Goal: Entertainment & Leisure: Consume media (video, audio)

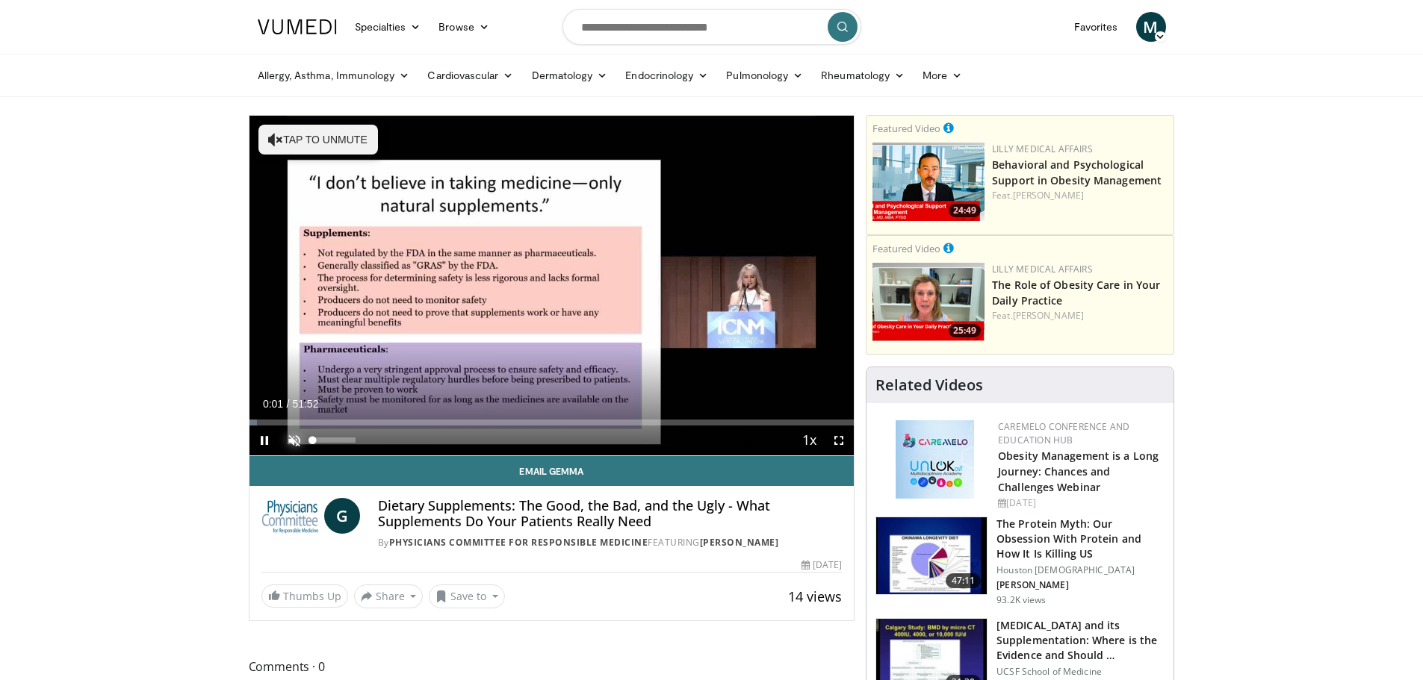
click at [291, 434] on span "Video Player" at bounding box center [294, 441] width 30 height 30
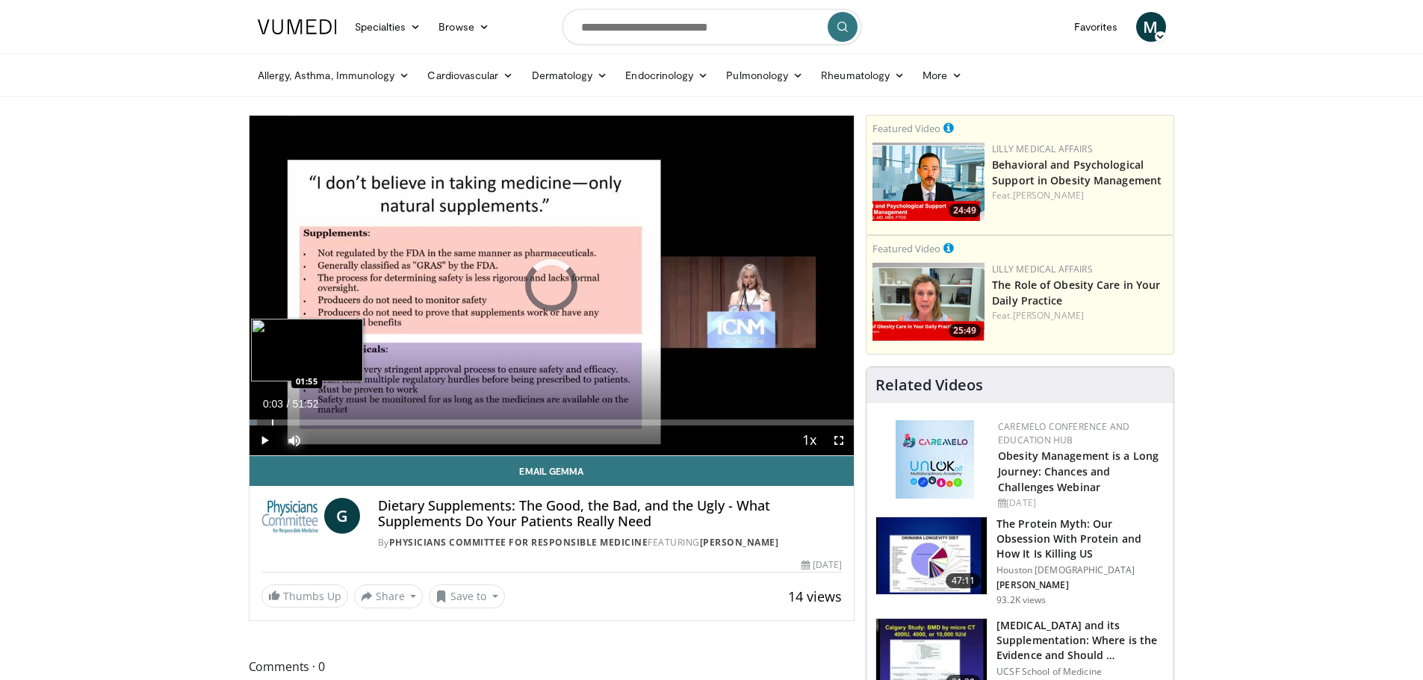
click at [271, 416] on div "Loaded : 1.28% 00:03 01:55" at bounding box center [551, 419] width 605 height 14
click at [296, 420] on div "Progress Bar" at bounding box center [296, 423] width 1 height 6
click at [308, 420] on div "Progress Bar" at bounding box center [308, 423] width 1 height 6
click at [339, 418] on div "Loaded : 11.89% 05:09 07:48" at bounding box center [551, 419] width 605 height 14
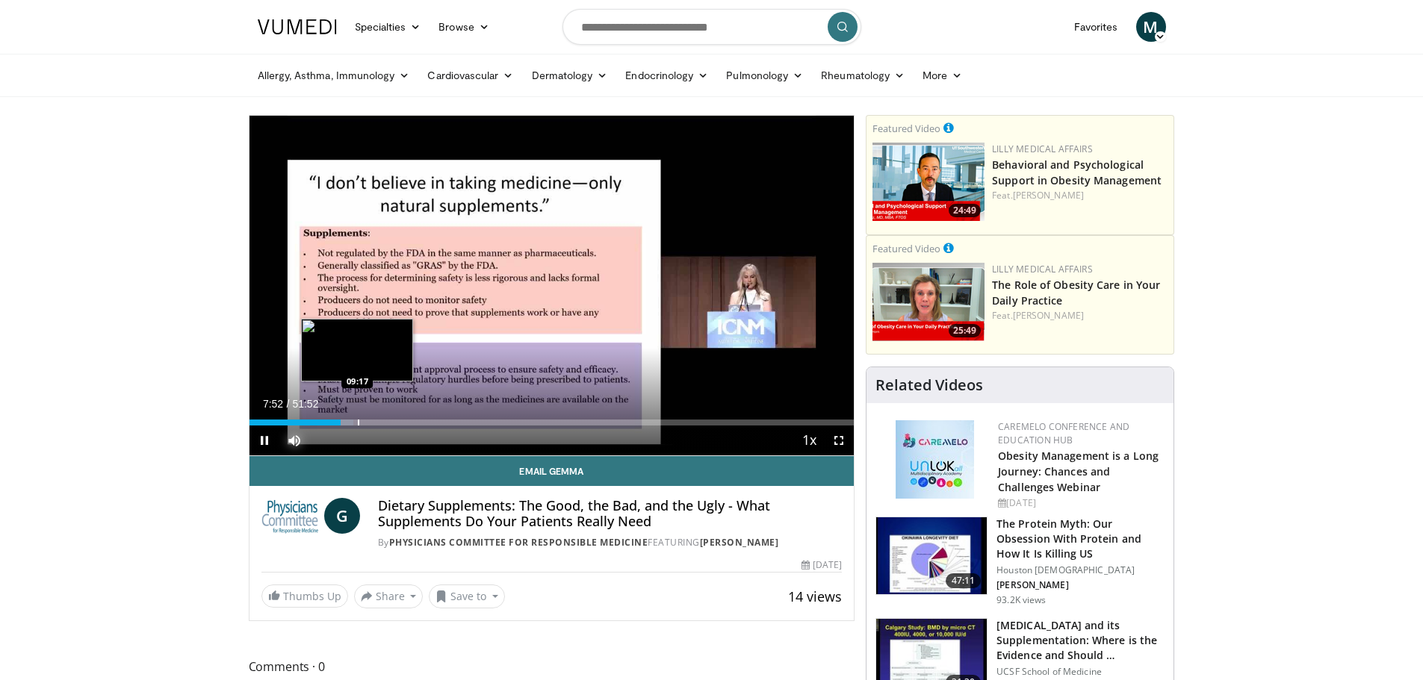
click at [358, 421] on div "Progress Bar" at bounding box center [358, 423] width 1 height 6
click at [353, 417] on div "Loaded : 19.92% 09:17 08:54" at bounding box center [551, 419] width 605 height 14
click at [368, 420] on div "Progress Bar" at bounding box center [368, 423] width 1 height 6
click at [386, 418] on div "Loaded : 21.99% 11:46 11:46" at bounding box center [551, 419] width 605 height 14
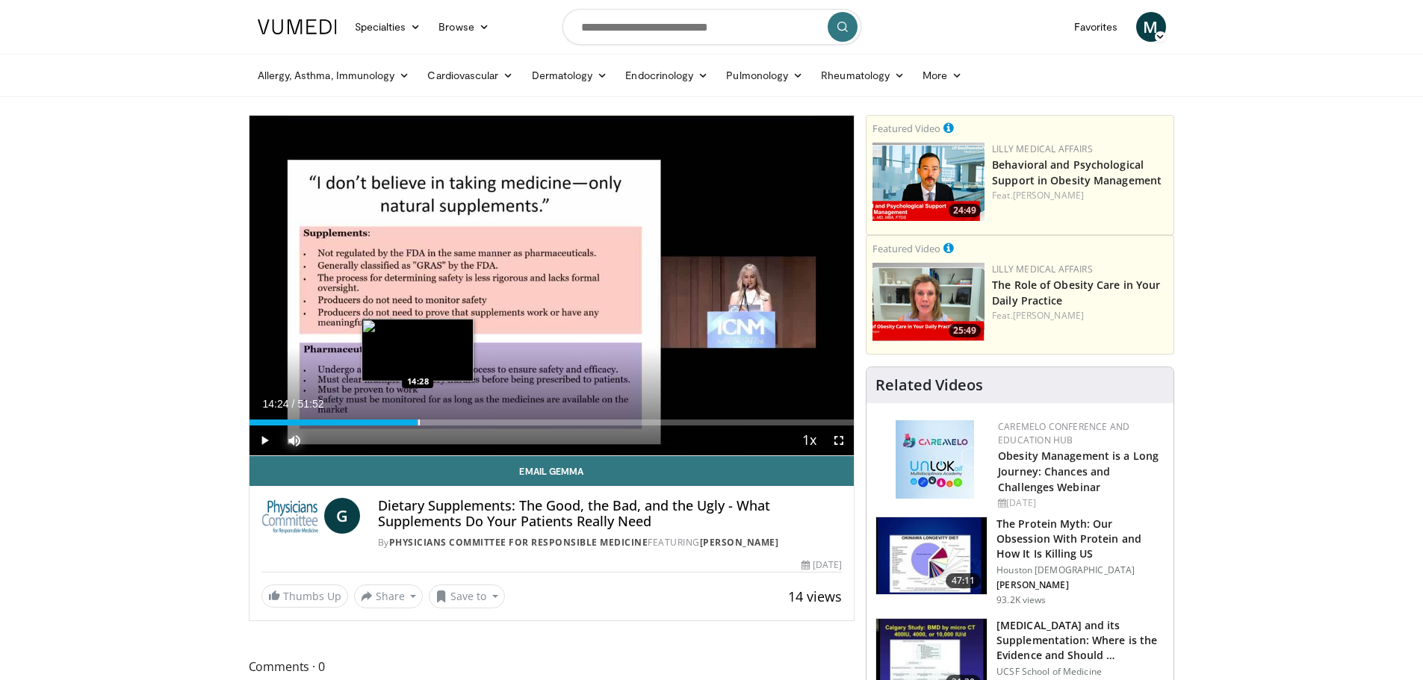
click at [418, 420] on div "Progress Bar" at bounding box center [418, 423] width 1 height 6
click at [438, 420] on div "Progress Bar" at bounding box center [438, 423] width 1 height 6
click at [455, 420] on div "Progress Bar" at bounding box center [455, 423] width 1 height 6
click at [474, 421] on div "Progress Bar" at bounding box center [474, 423] width 1 height 6
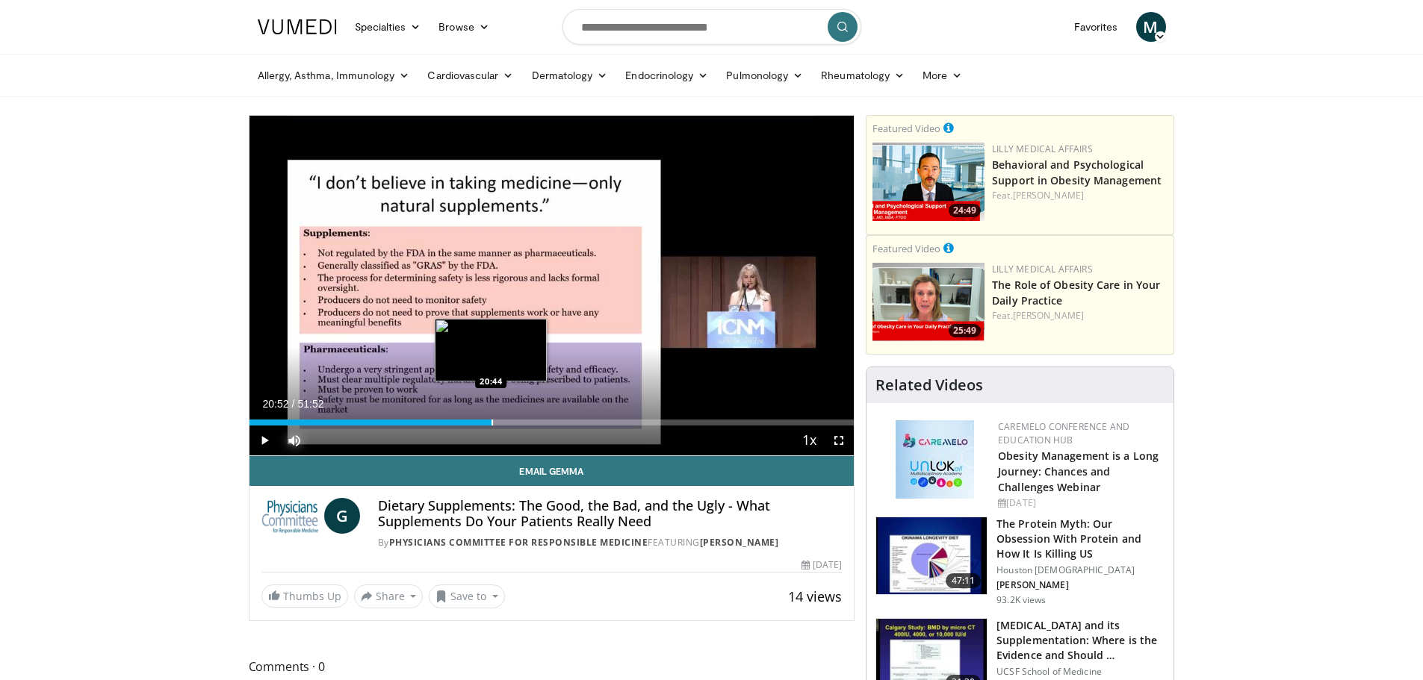
click at [492, 420] on div "Progress Bar" at bounding box center [492, 423] width 1 height 6
click at [512, 422] on div "Progress Bar" at bounding box center [512, 423] width 1 height 6
click at [540, 423] on div "Progress Bar" at bounding box center [539, 423] width 1 height 6
click at [533, 415] on div "Loaded : 48.52% 24:23 24:23" at bounding box center [551, 419] width 605 height 14
click at [547, 424] on div "Progress Bar" at bounding box center [547, 423] width 1 height 6
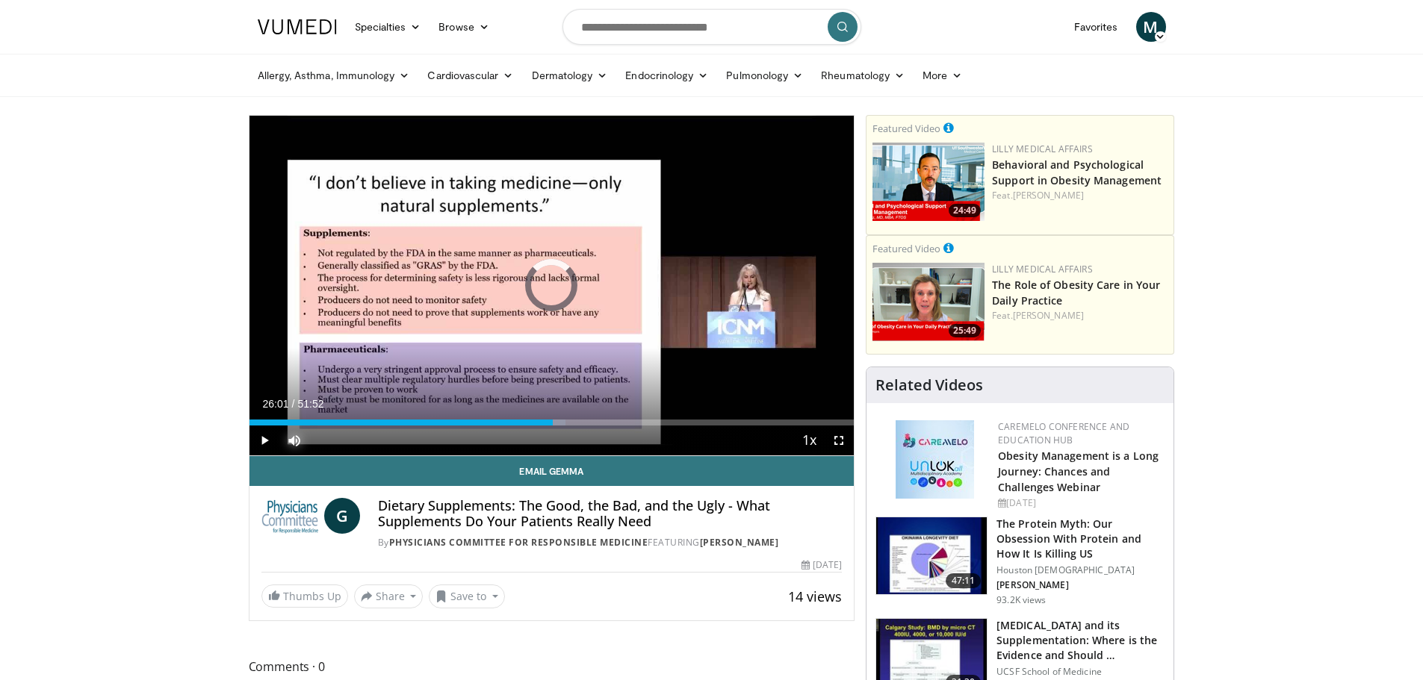
click at [568, 426] on div "Current Time 26:01 / Duration 51:52 Play Skip Backward Skip Forward Mute 0% Loa…" at bounding box center [551, 441] width 605 height 30
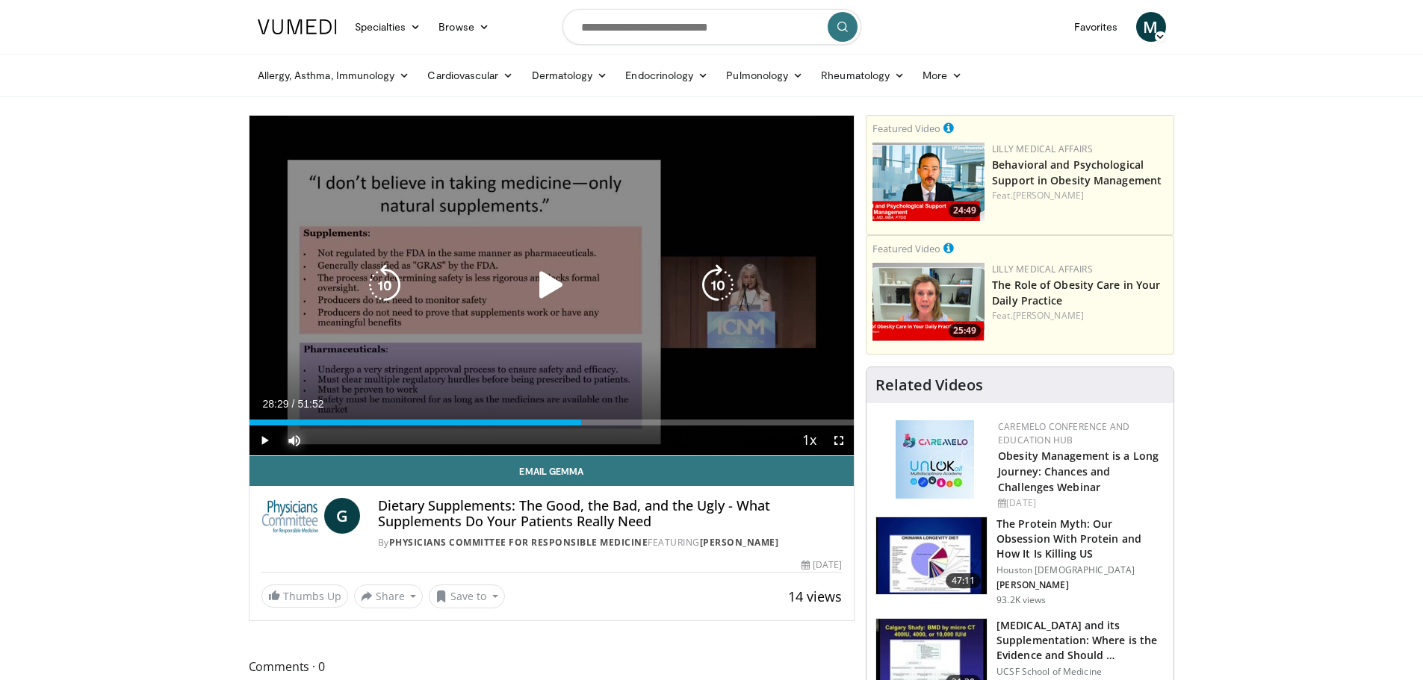
click at [582, 415] on div "Loaded : 54.95% 28:25 28:29" at bounding box center [551, 419] width 605 height 14
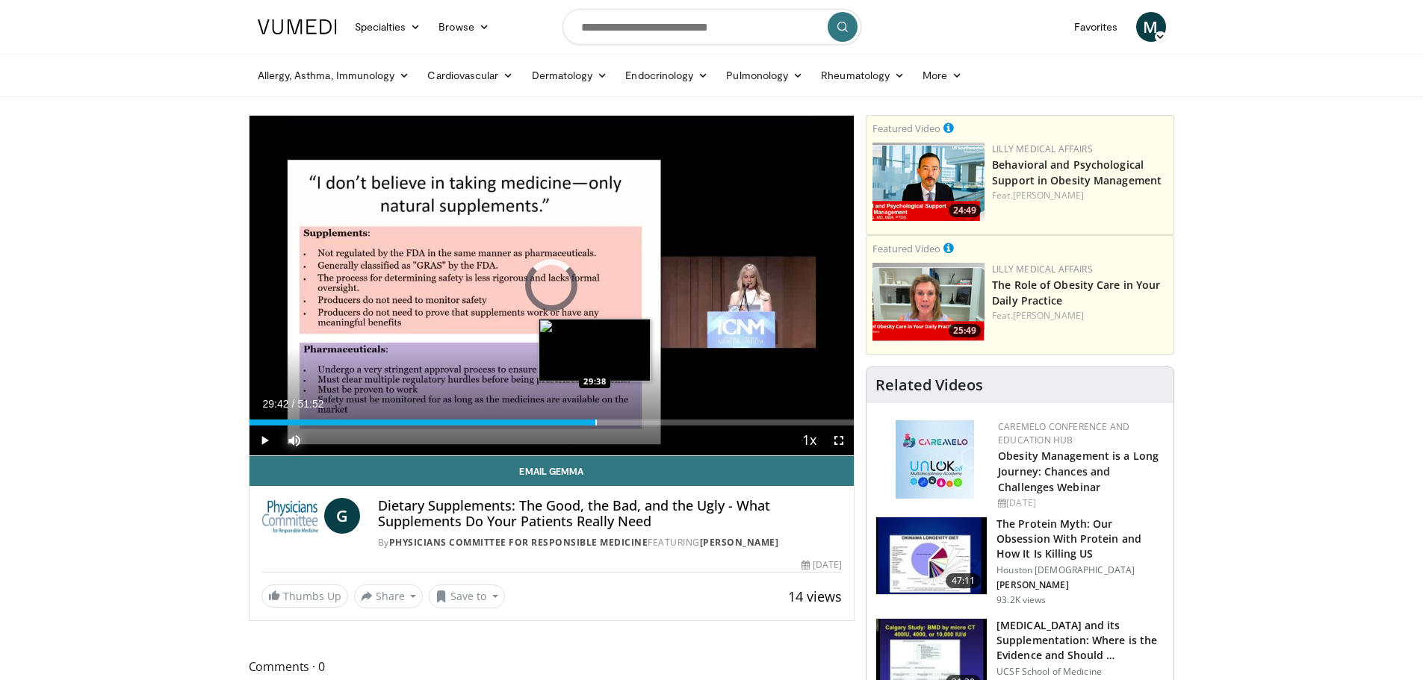
click at [595, 424] on div "Progress Bar" at bounding box center [595, 423] width 1 height 6
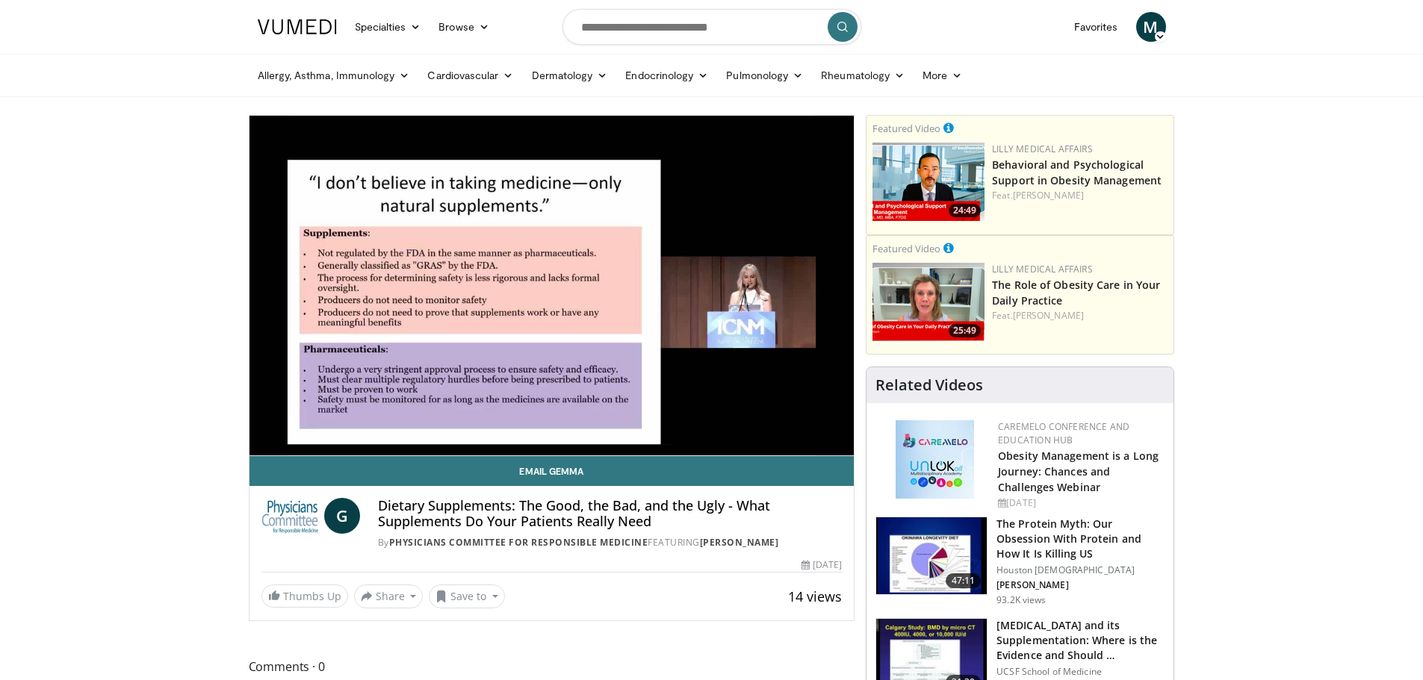
click at [610, 424] on div "10 seconds Tap to unmute" at bounding box center [551, 286] width 605 height 340
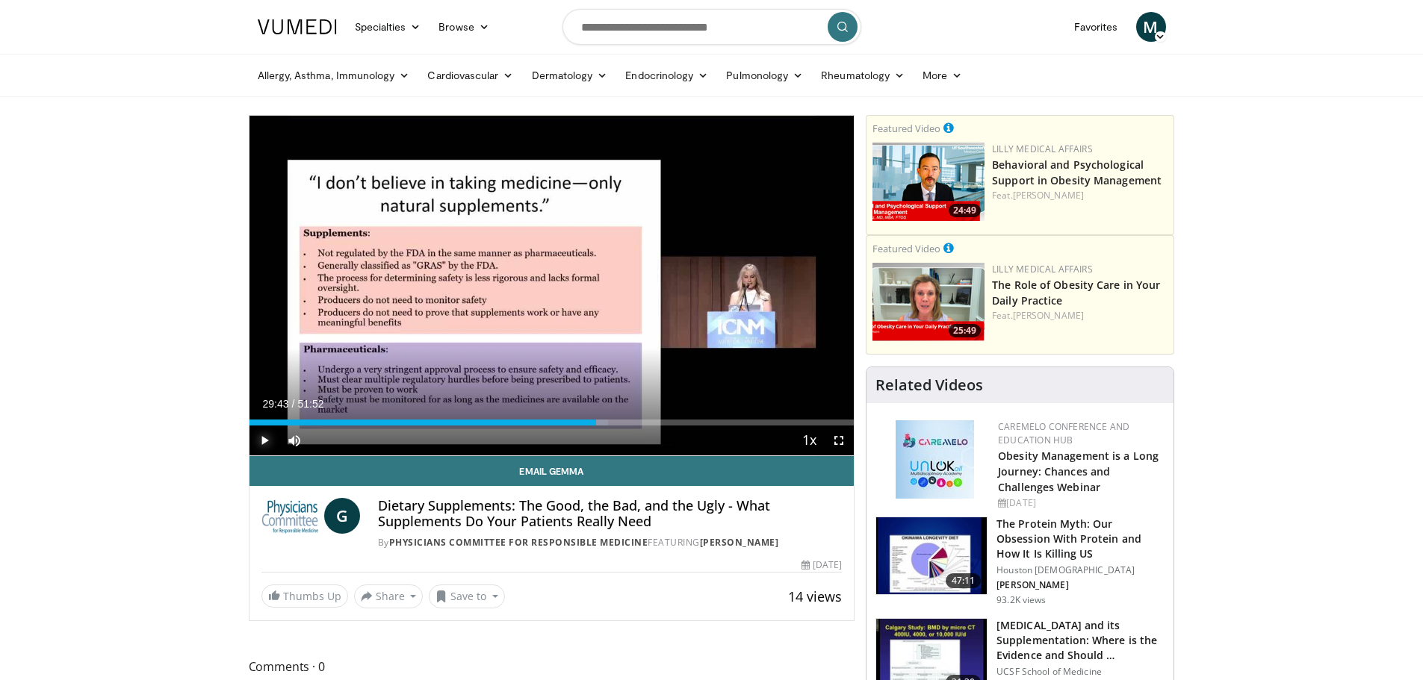
click at [256, 445] on span "Video Player" at bounding box center [264, 441] width 30 height 30
click at [615, 417] on div "Loaded : 59.29% 29:44 31:26" at bounding box center [551, 419] width 605 height 14
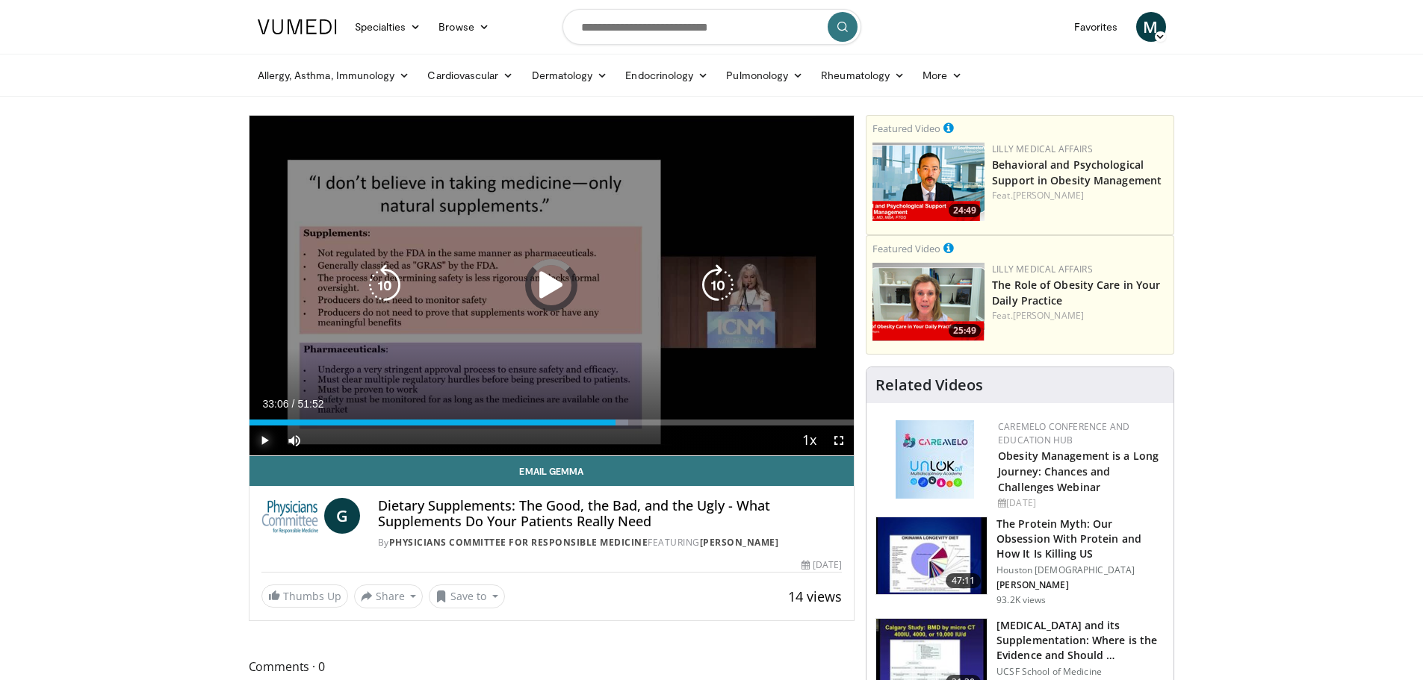
click at [634, 413] on div "Loaded : 62.66% 31:25 33:06" at bounding box center [551, 419] width 605 height 14
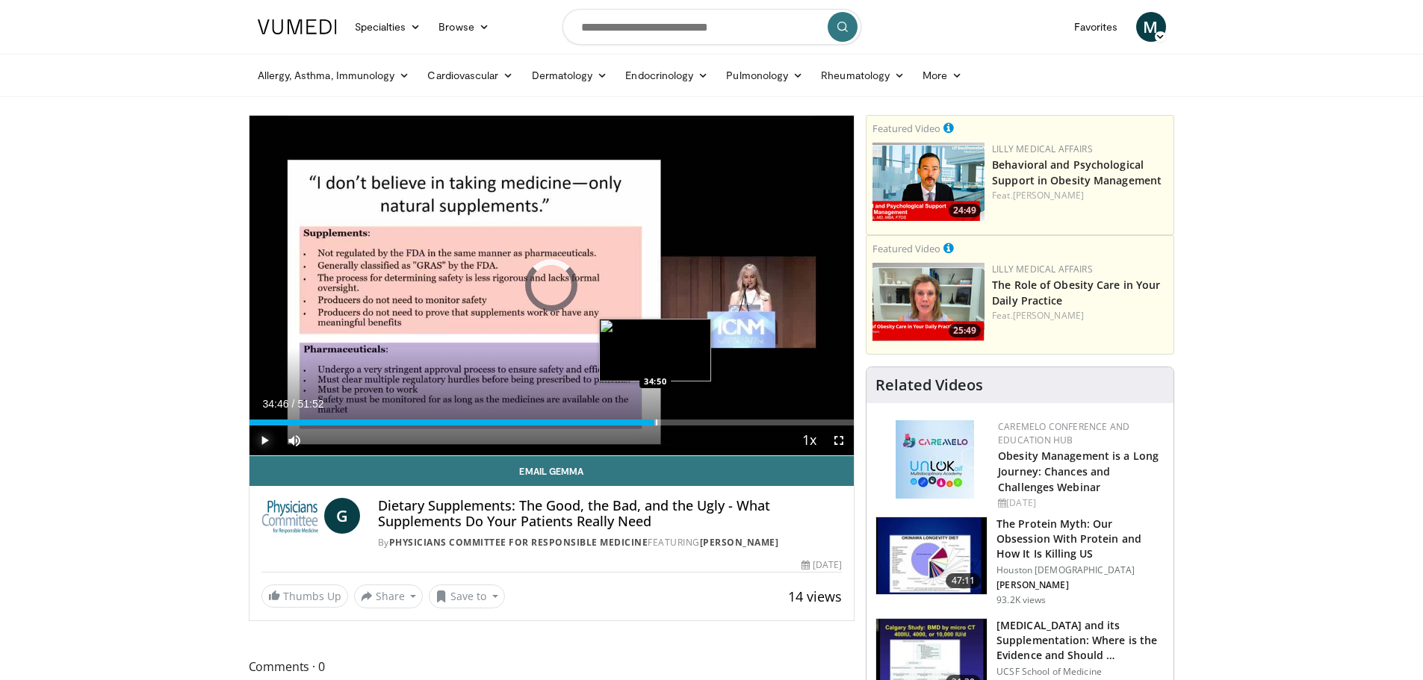
click at [656, 424] on div "Progress Bar" at bounding box center [656, 423] width 1 height 6
click at [680, 423] on div "Progress Bar" at bounding box center [678, 423] width 1 height 6
click at [692, 421] on div "Progress Bar" at bounding box center [692, 423] width 1 height 6
click at [704, 420] on div "Progress Bar" at bounding box center [704, 423] width 1 height 6
click at [721, 421] on div "Loaded : 77.44% 40:16 40:20" at bounding box center [551, 419] width 605 height 14
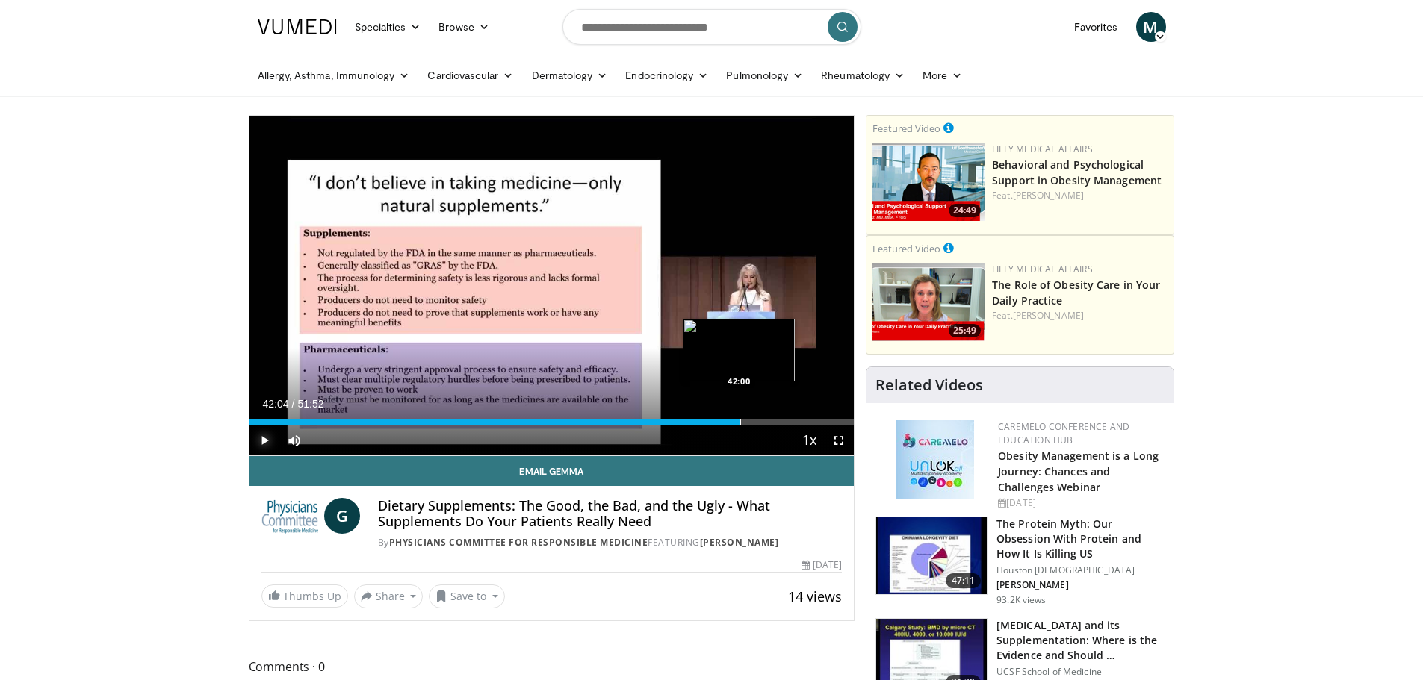
click at [739, 420] on div "Progress Bar" at bounding box center [739, 423] width 1 height 6
click at [269, 438] on span "Video Player" at bounding box center [264, 441] width 30 height 30
click at [264, 440] on span "Video Player" at bounding box center [264, 441] width 30 height 30
click at [751, 426] on div "Current Time 42:37 / Duration 51:52 Pause Skip Backward Skip Forward Mute 0% Lo…" at bounding box center [551, 441] width 605 height 30
click at [754, 427] on div "Current Time 43:15 / Duration 51:52 Pause Skip Backward Skip Forward Mute 0% Lo…" at bounding box center [551, 441] width 605 height 30
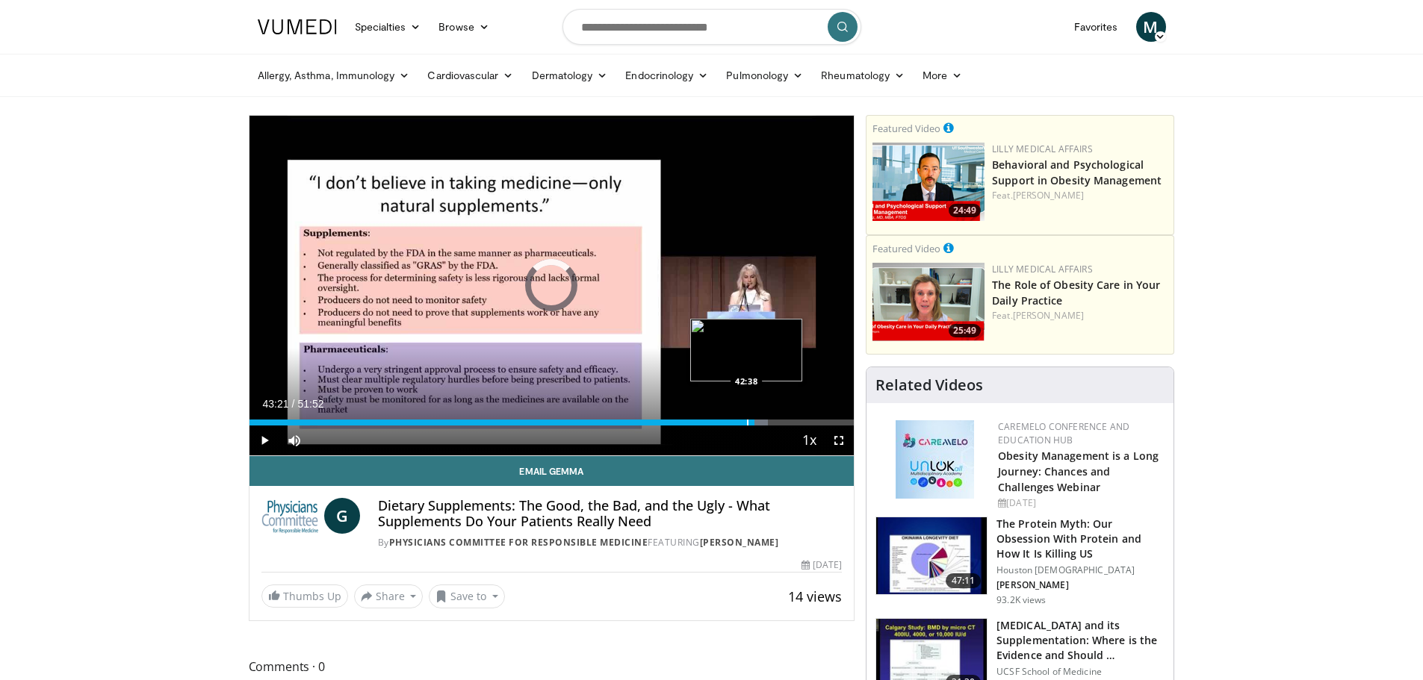
click at [747, 424] on div "Progress Bar" at bounding box center [747, 423] width 1 height 6
click at [752, 421] on div "Progress Bar" at bounding box center [752, 423] width 1 height 6
click at [768, 425] on div "Progress Bar" at bounding box center [768, 423] width 1 height 6
click at [772, 418] on div "Loaded : 87.98% 44:35 44:49" at bounding box center [551, 419] width 605 height 14
click at [780, 423] on div "Progress Bar" at bounding box center [780, 423] width 1 height 6
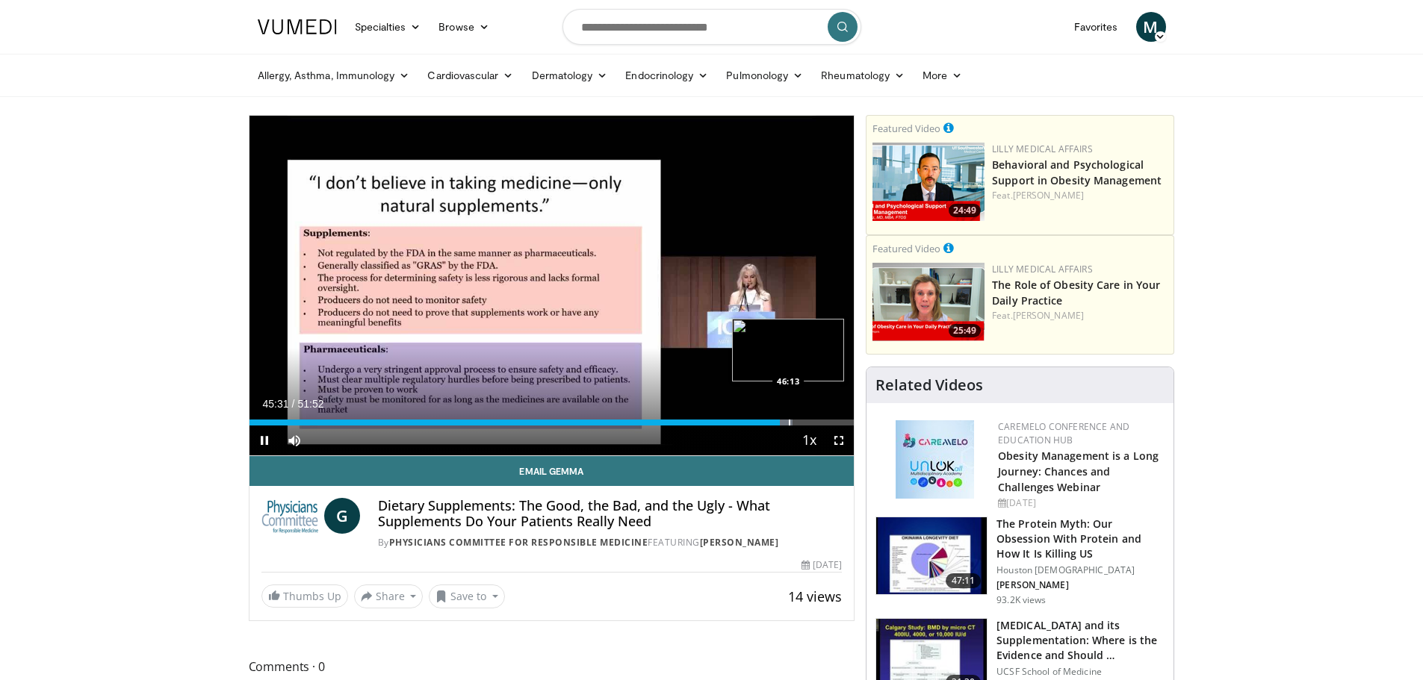
click at [789, 420] on div "Progress Bar" at bounding box center [789, 423] width 1 height 6
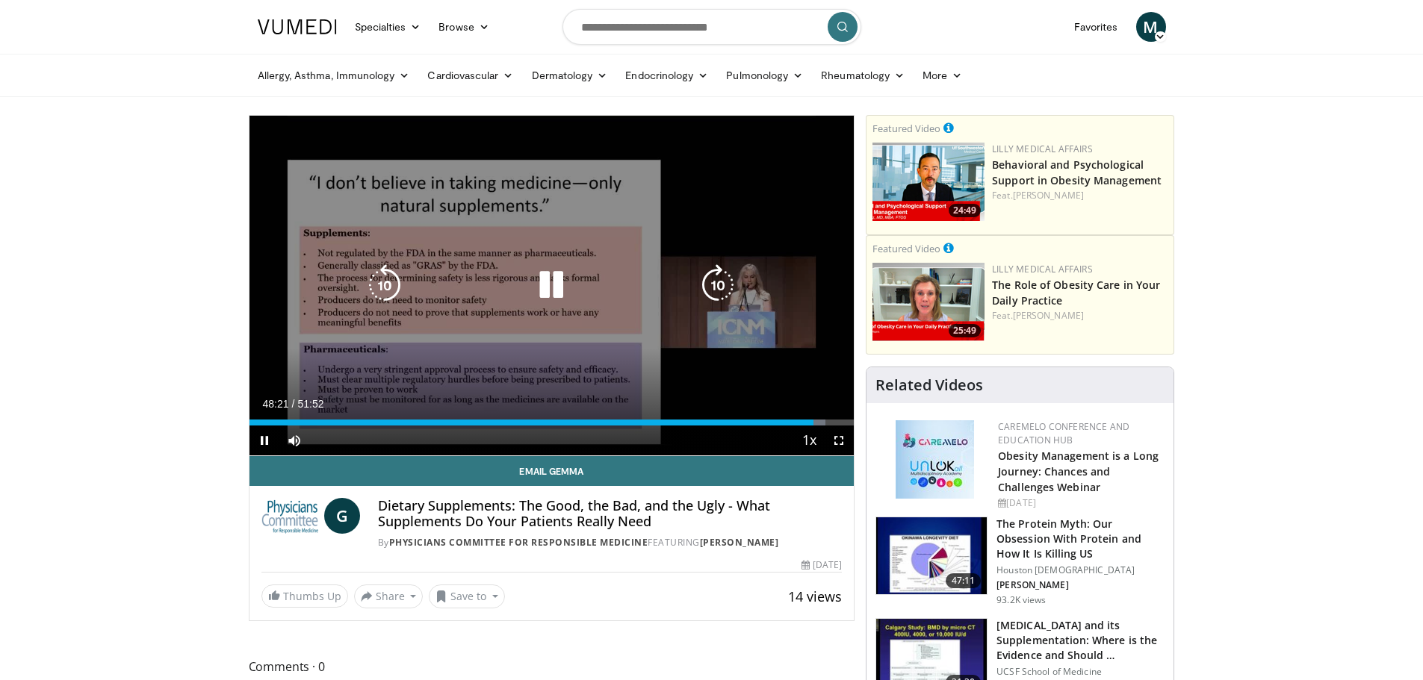
click at [545, 293] on icon "Video Player" at bounding box center [551, 285] width 42 height 42
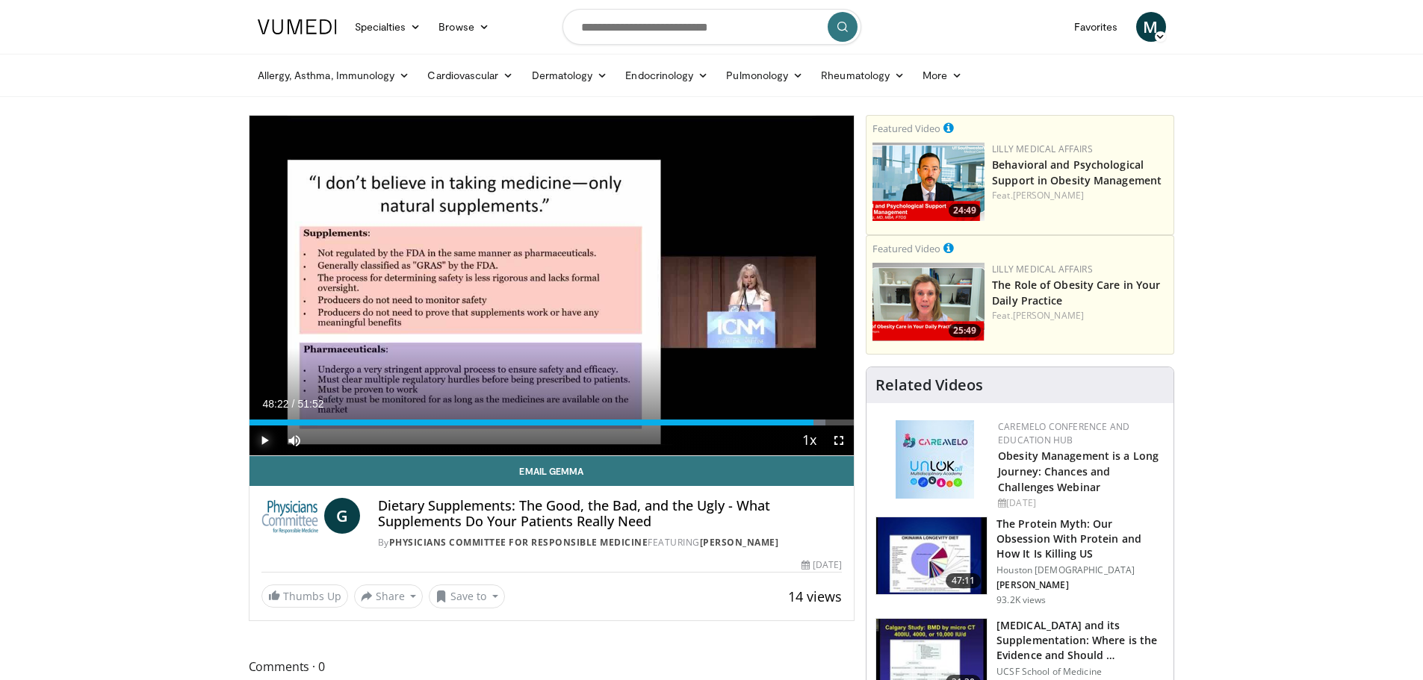
click at [259, 438] on span "Video Player" at bounding box center [264, 441] width 30 height 30
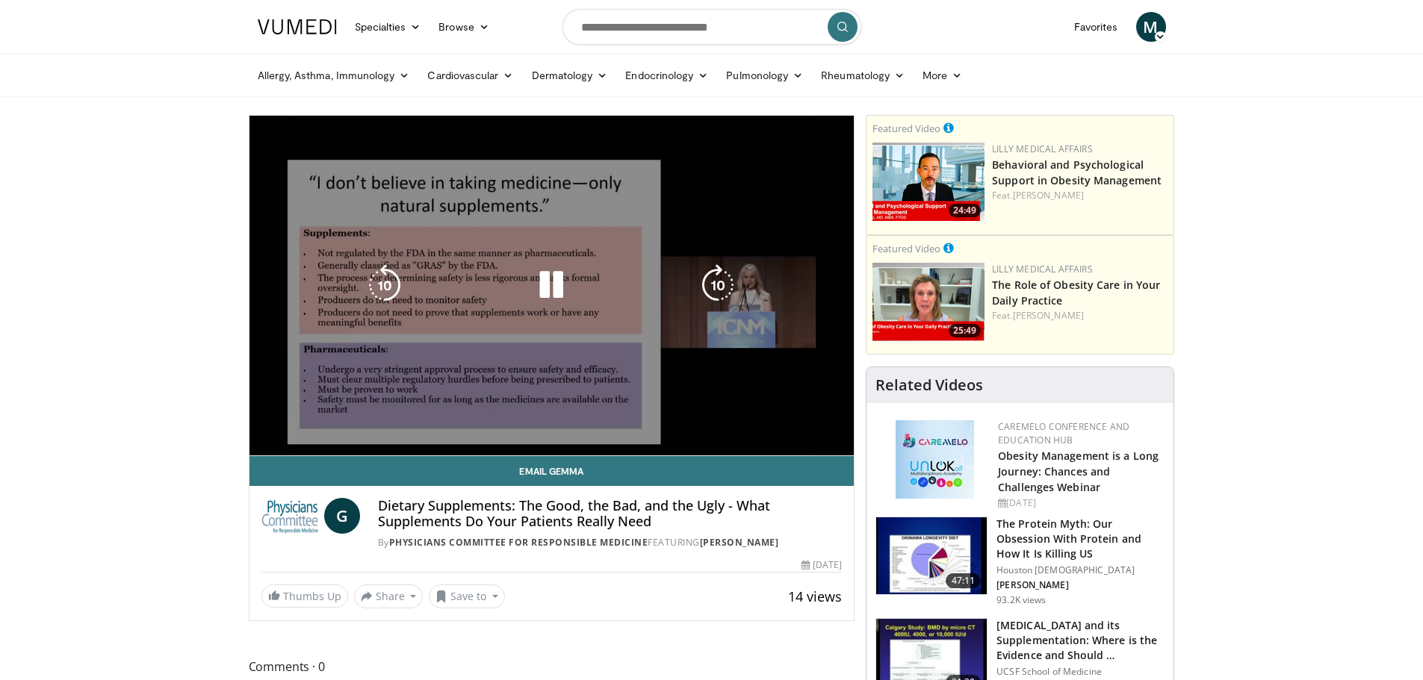
click at [831, 421] on video-js "**********" at bounding box center [551, 286] width 605 height 341
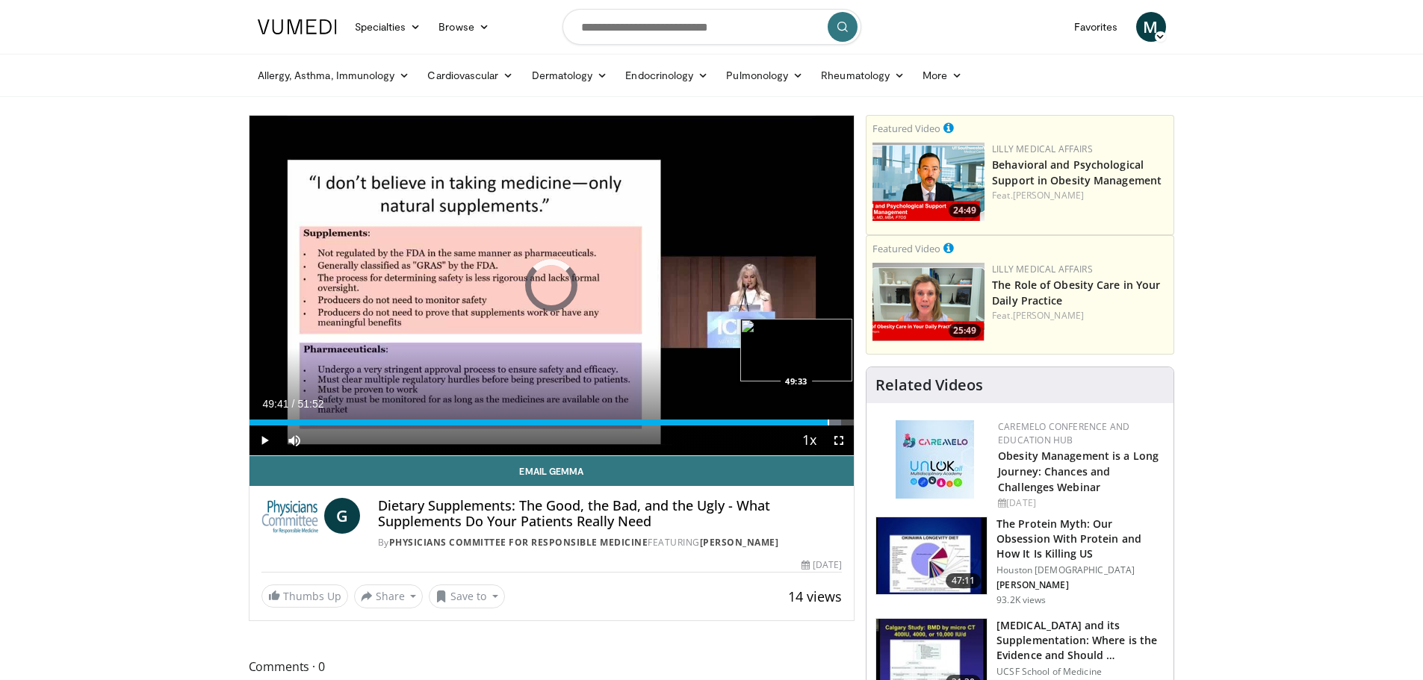
click at [828, 421] on div "Progress Bar" at bounding box center [828, 423] width 1 height 6
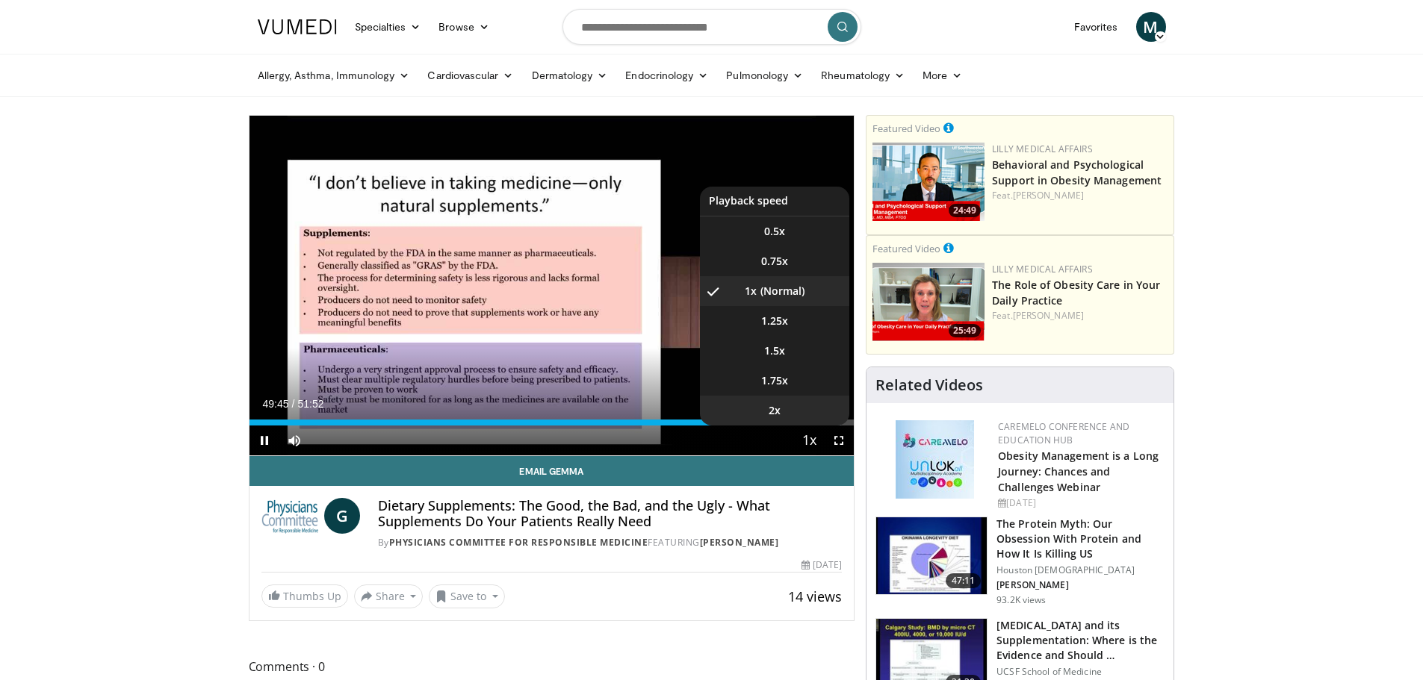
click at [836, 423] on li "2x" at bounding box center [774, 411] width 149 height 30
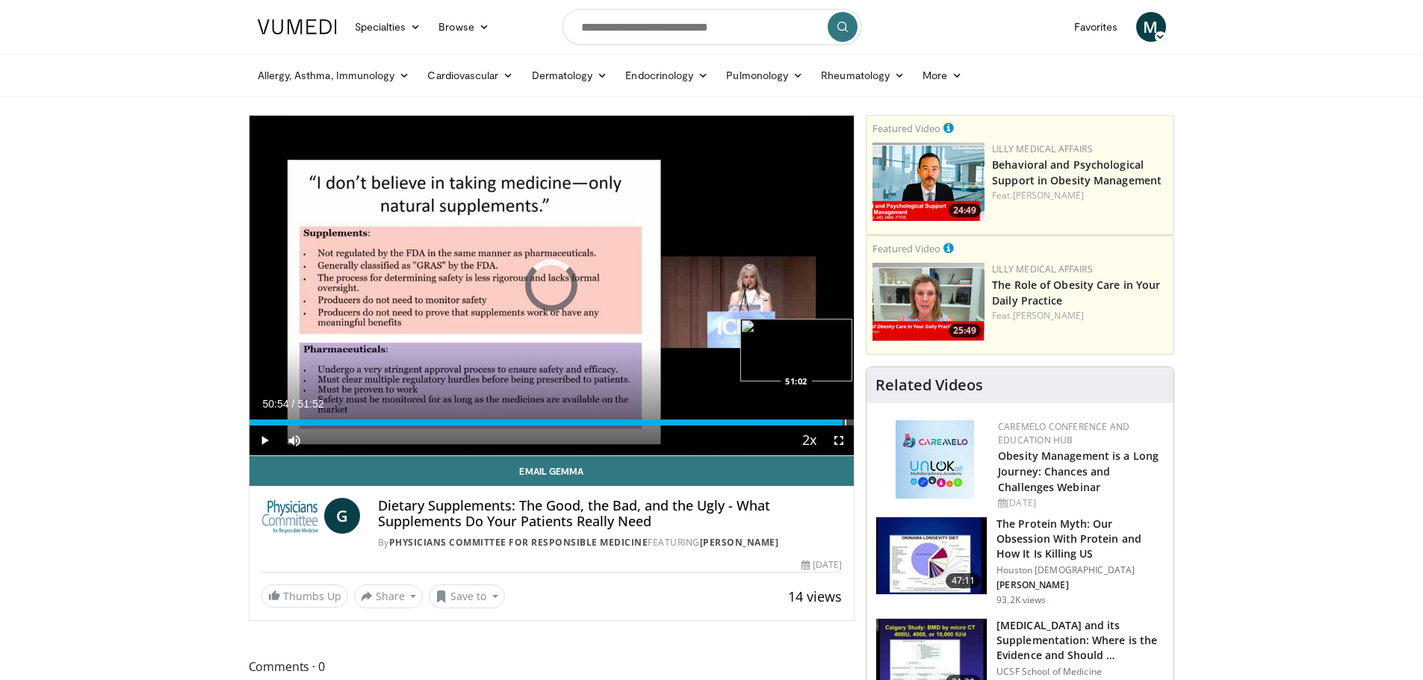
click at [845, 423] on div "Progress Bar" at bounding box center [845, 423] width 1 height 6
click at [850, 420] on div "Progress Bar" at bounding box center [850, 423] width 1 height 6
